Goal: Information Seeking & Learning: Learn about a topic

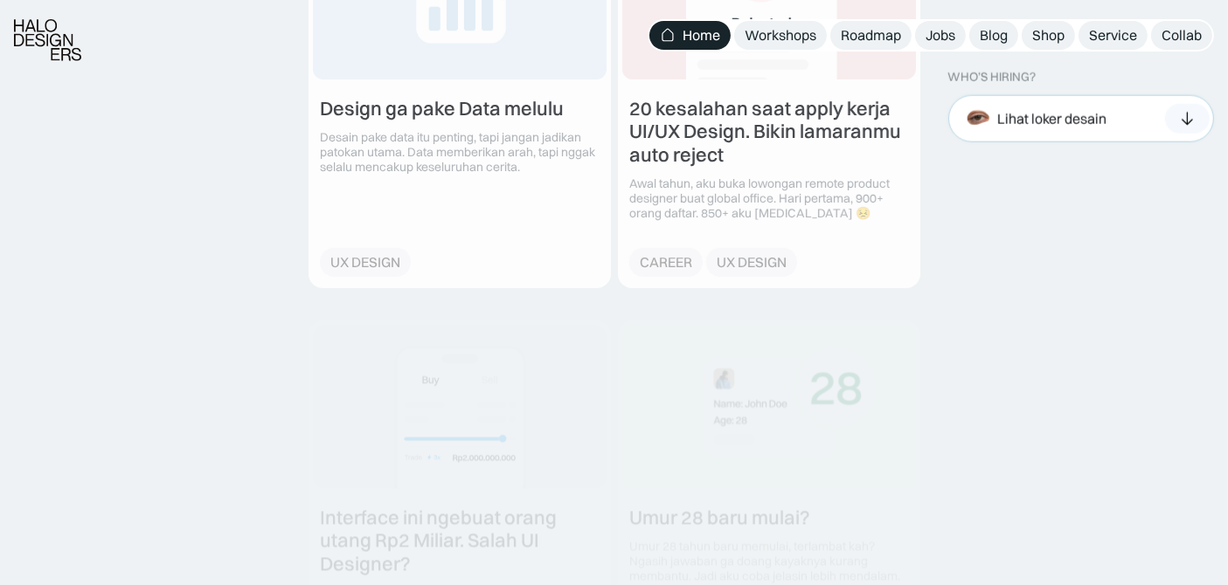
scroll to position [2136, 0]
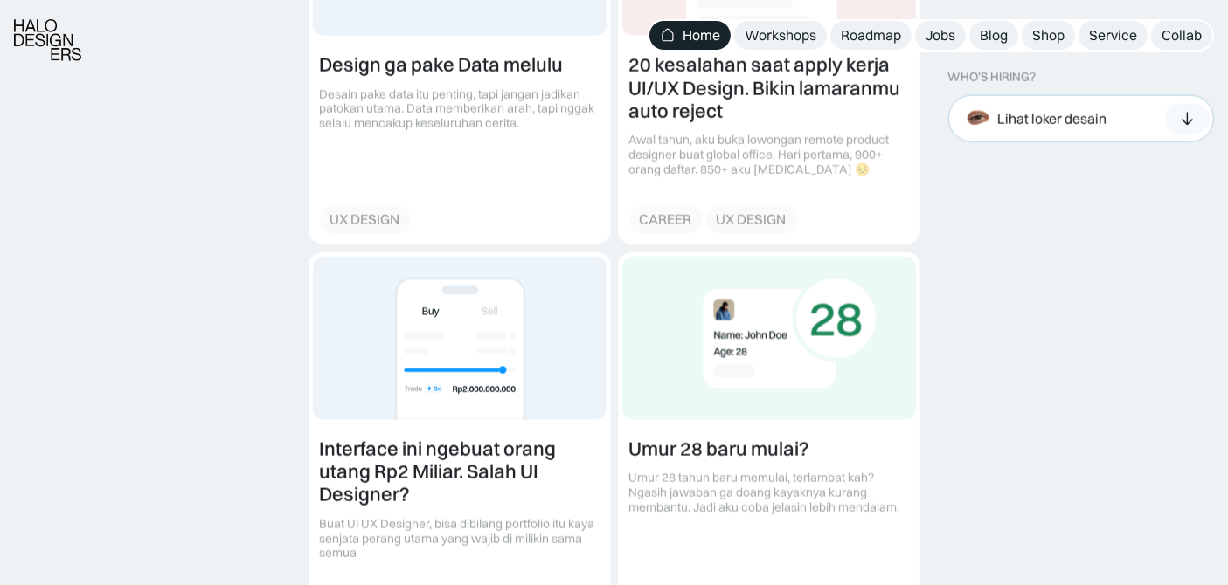
click at [1188, 121] on icon at bounding box center [1187, 118] width 18 height 17
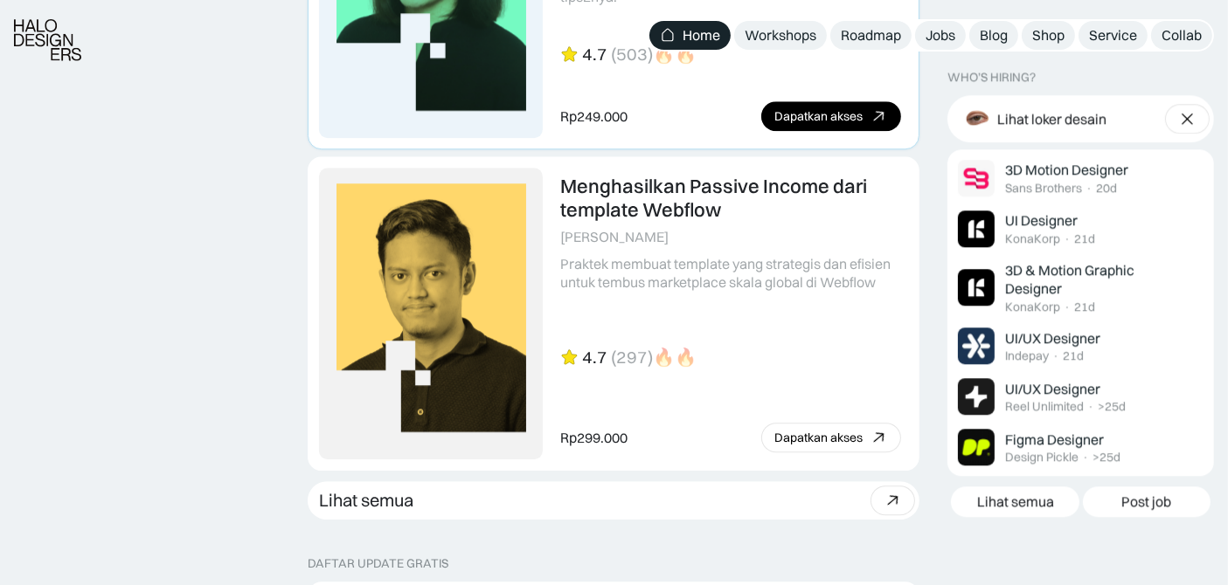
scroll to position [4660, 0]
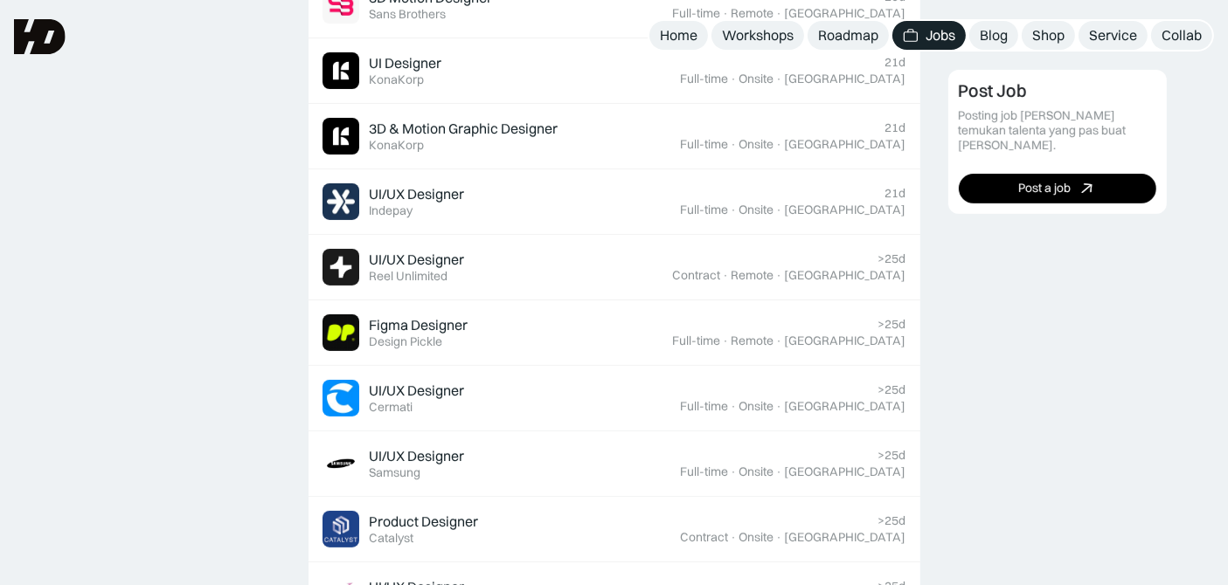
scroll to position [440, 0]
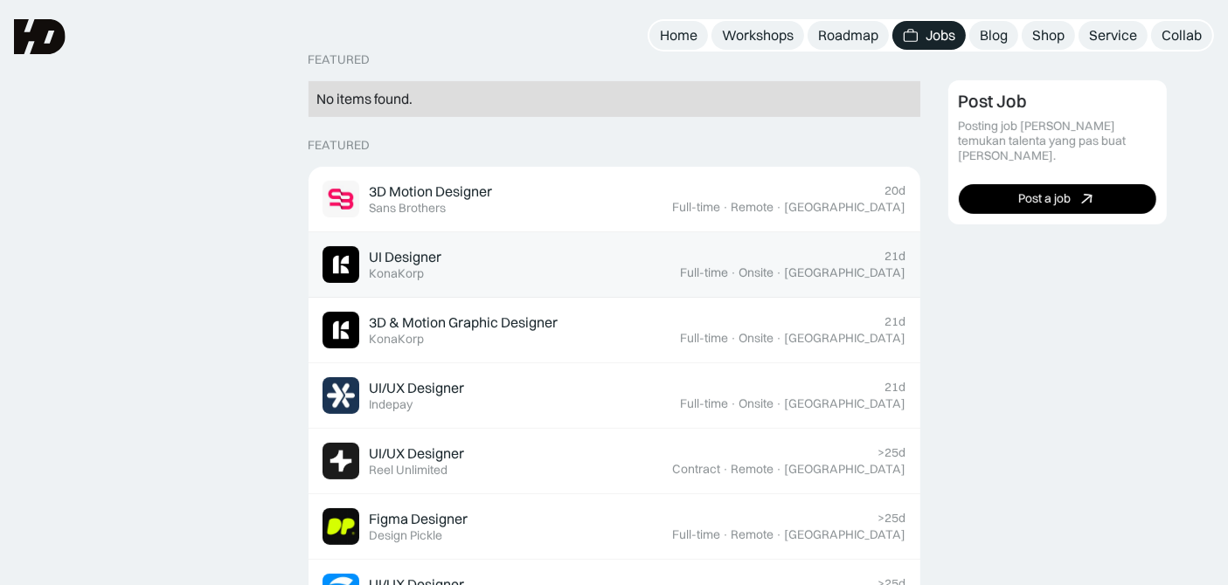
click at [639, 246] on div "UI Designer Featured KonaKorp" at bounding box center [501, 264] width 358 height 37
